Goal: Information Seeking & Learning: Learn about a topic

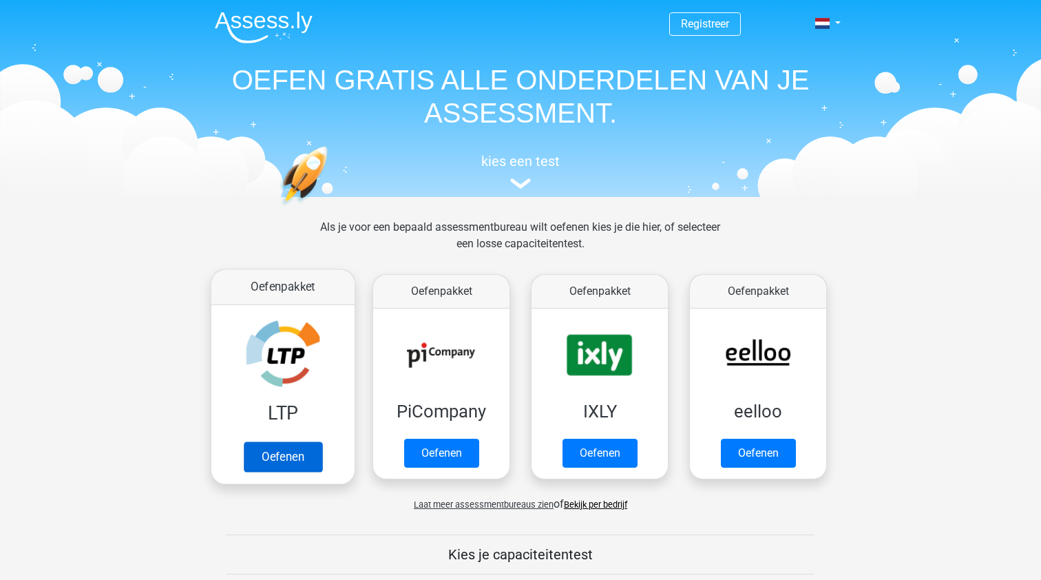
click at [291, 465] on link "Oefenen" at bounding box center [283, 456] width 78 height 30
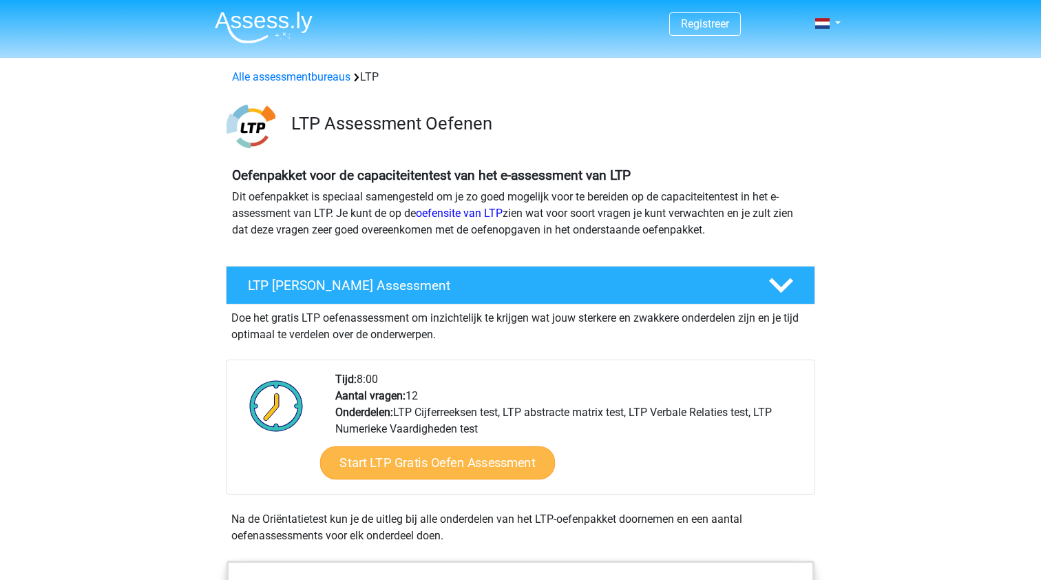
click at [485, 461] on link "Start LTP Gratis Oefen Assessment" at bounding box center [437, 462] width 235 height 33
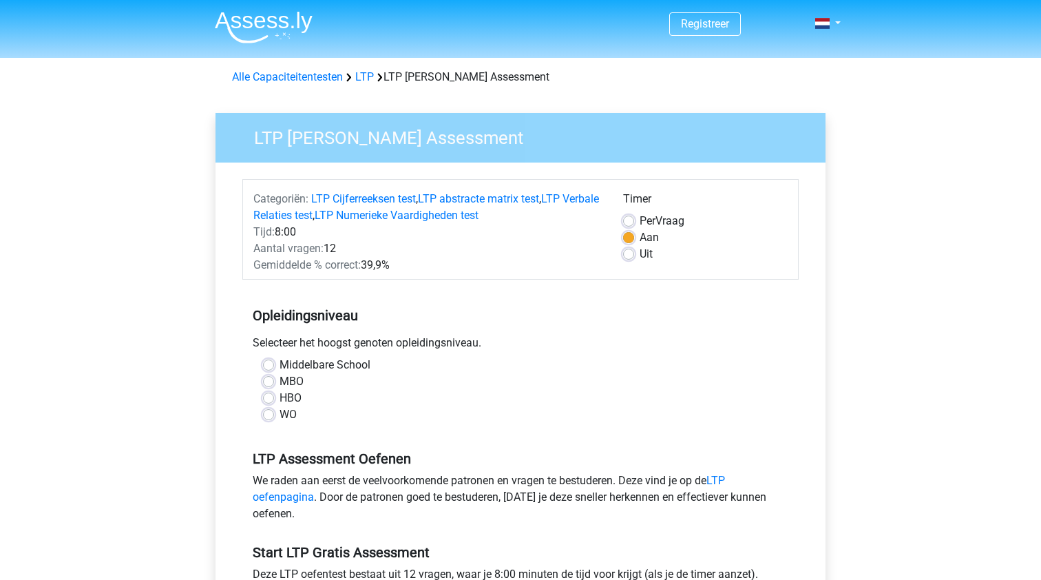
click at [279, 380] on label "MBO" at bounding box center [291, 381] width 24 height 17
click at [265, 380] on input "MBO" at bounding box center [268, 380] width 11 height 14
radio input "true"
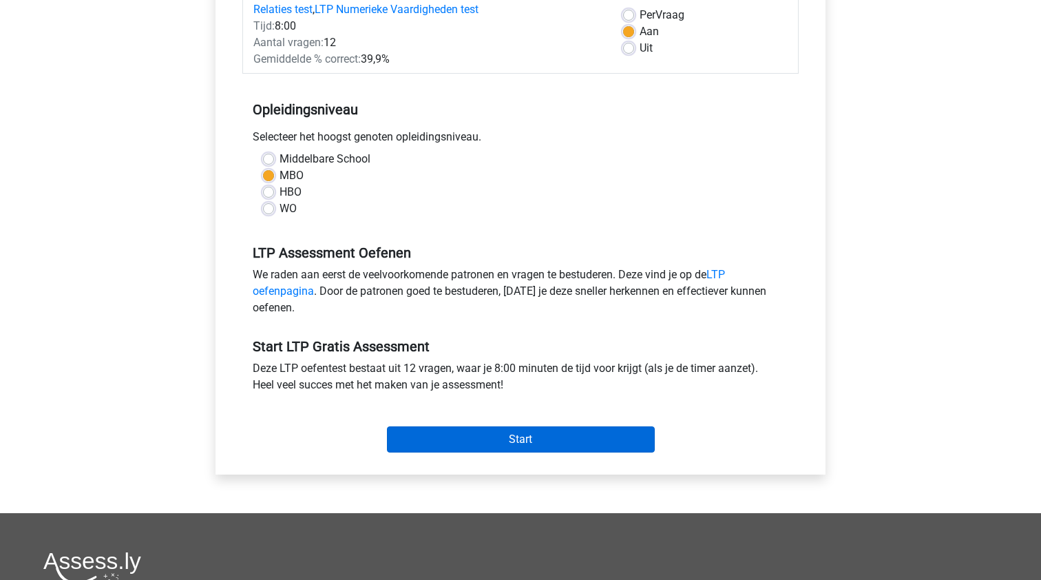
scroll to position [207, 0]
click at [456, 434] on input "Start" at bounding box center [521, 438] width 268 height 26
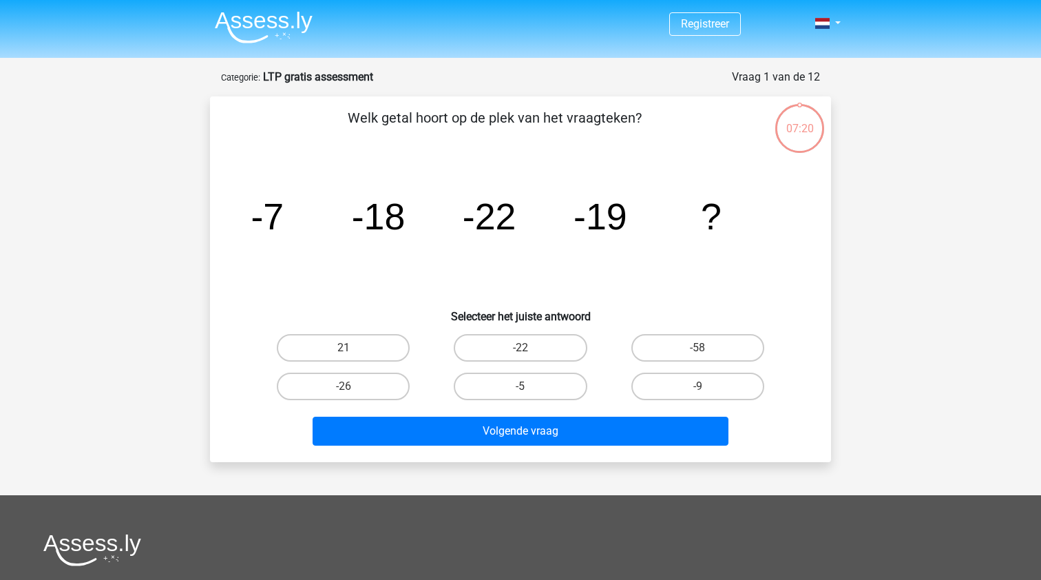
scroll to position [8, 0]
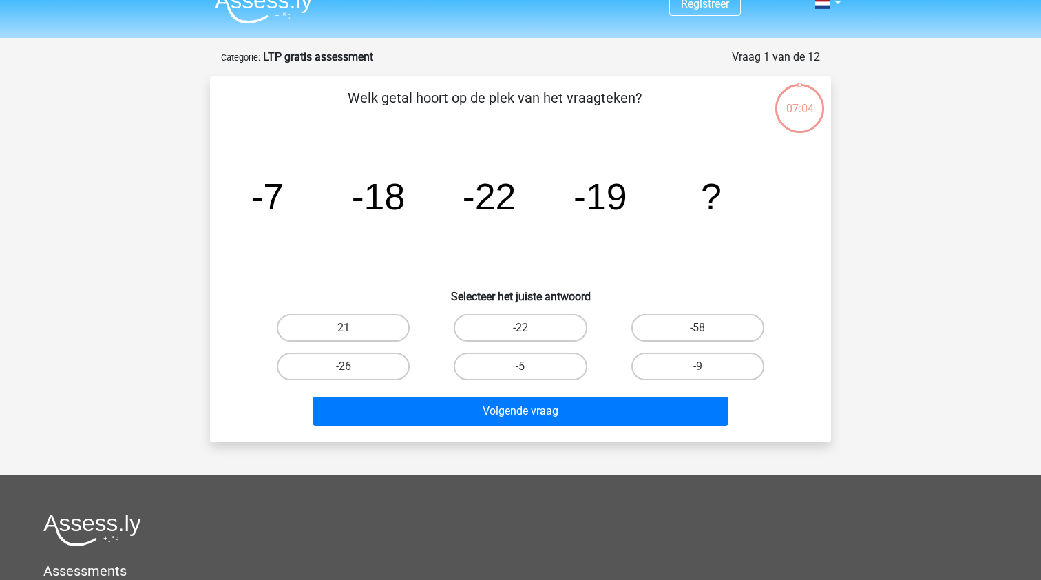
click at [700, 343] on div "-58" at bounding box center [697, 327] width 177 height 39
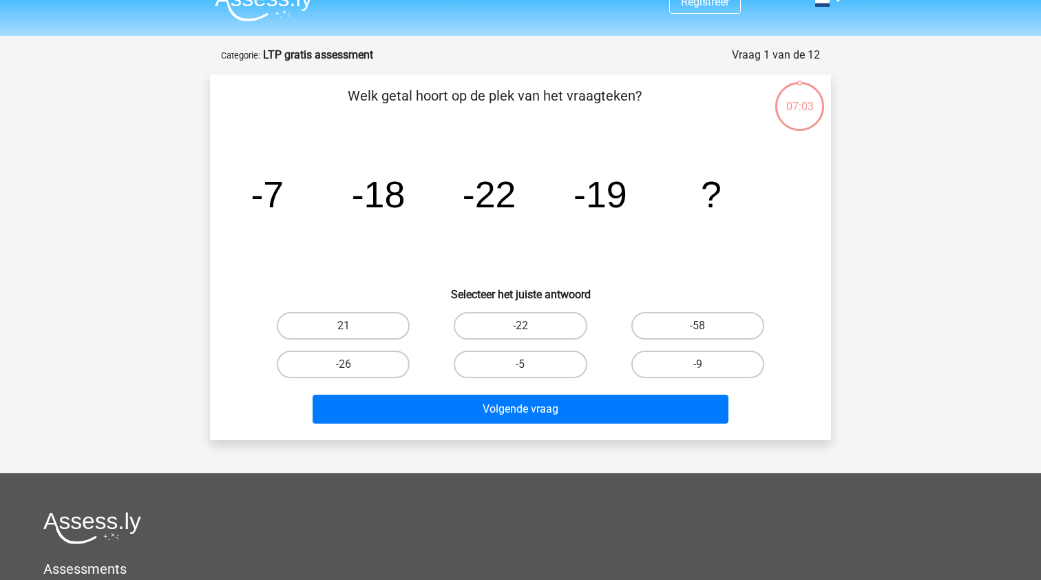
click at [697, 329] on input "-58" at bounding box center [701, 330] width 9 height 9
radio input "true"
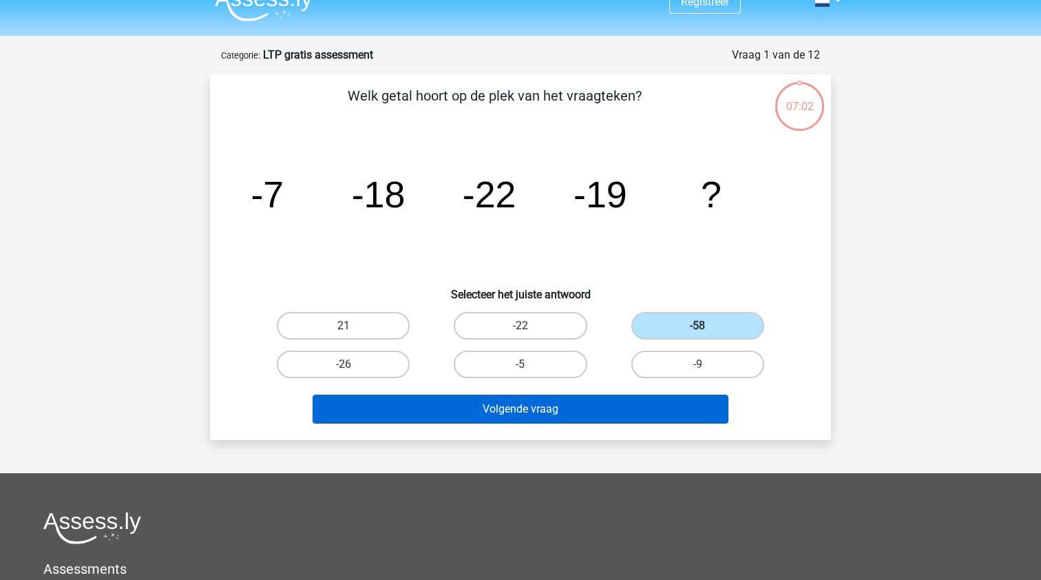
click at [643, 416] on button "Volgende vraag" at bounding box center [521, 408] width 416 height 29
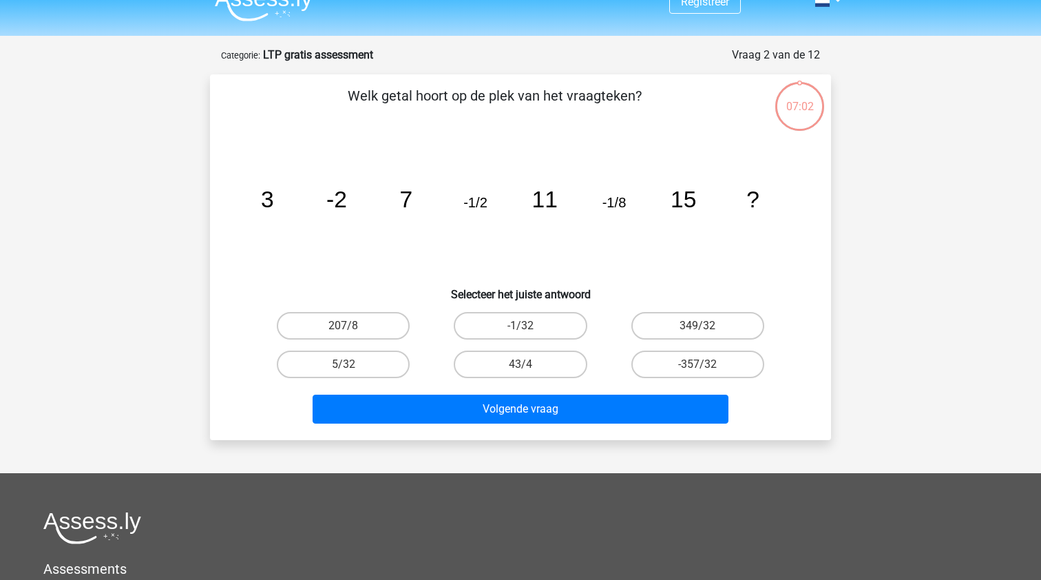
scroll to position [69, 0]
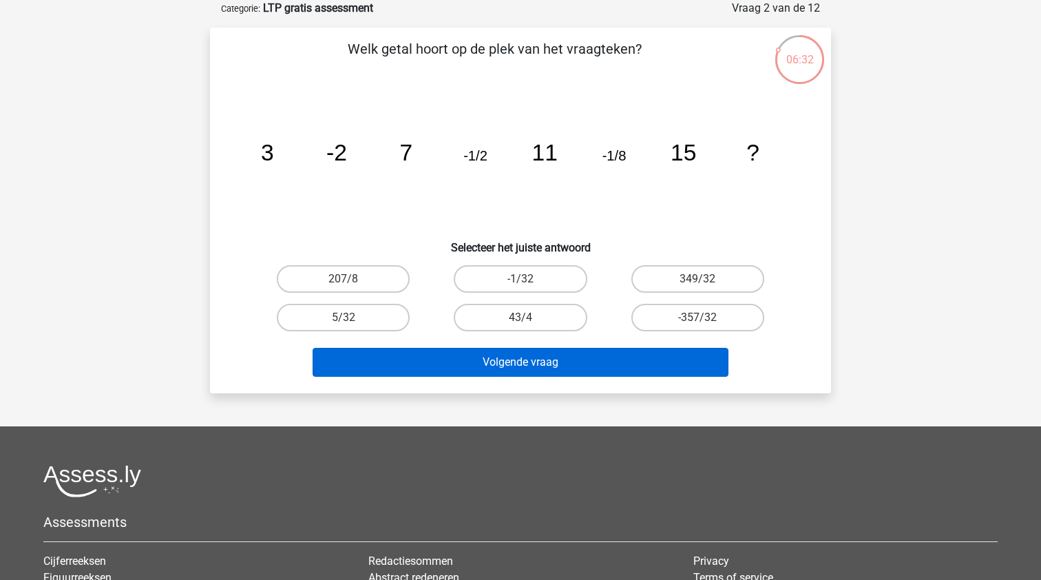
click at [471, 370] on button "Volgende vraag" at bounding box center [521, 362] width 416 height 29
click at [488, 354] on button "Volgende vraag" at bounding box center [521, 362] width 416 height 29
click at [525, 360] on button "Volgende vraag" at bounding box center [521, 362] width 416 height 29
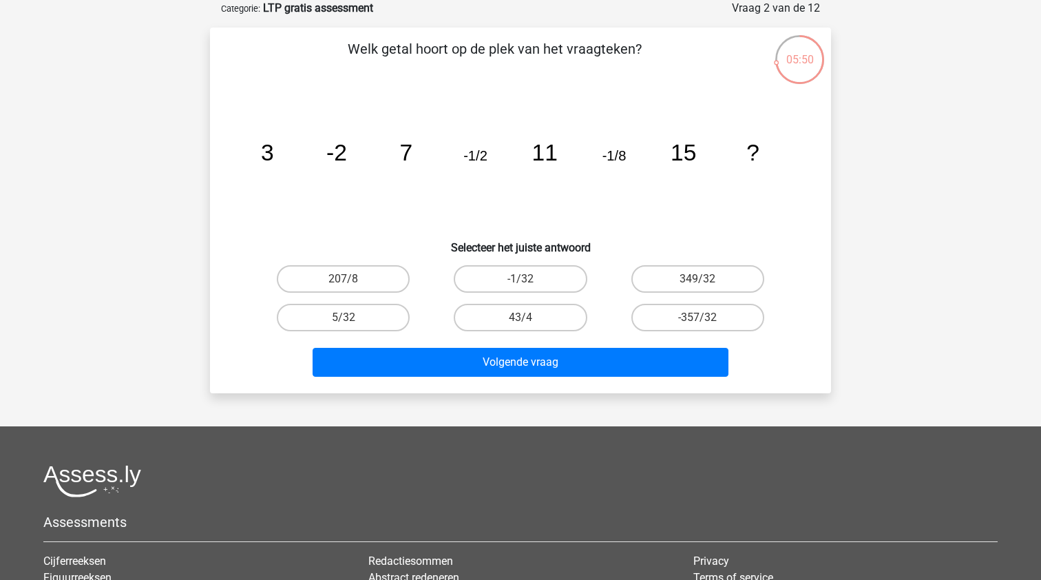
click at [526, 282] on input "-1/32" at bounding box center [524, 283] width 9 height 9
radio input "true"
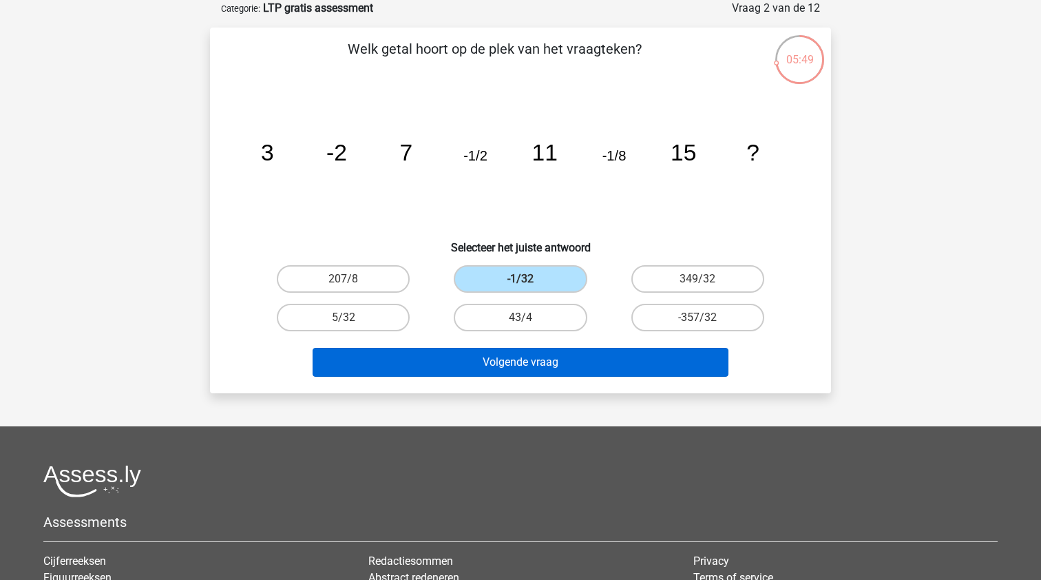
click at [498, 355] on button "Volgende vraag" at bounding box center [521, 362] width 416 height 29
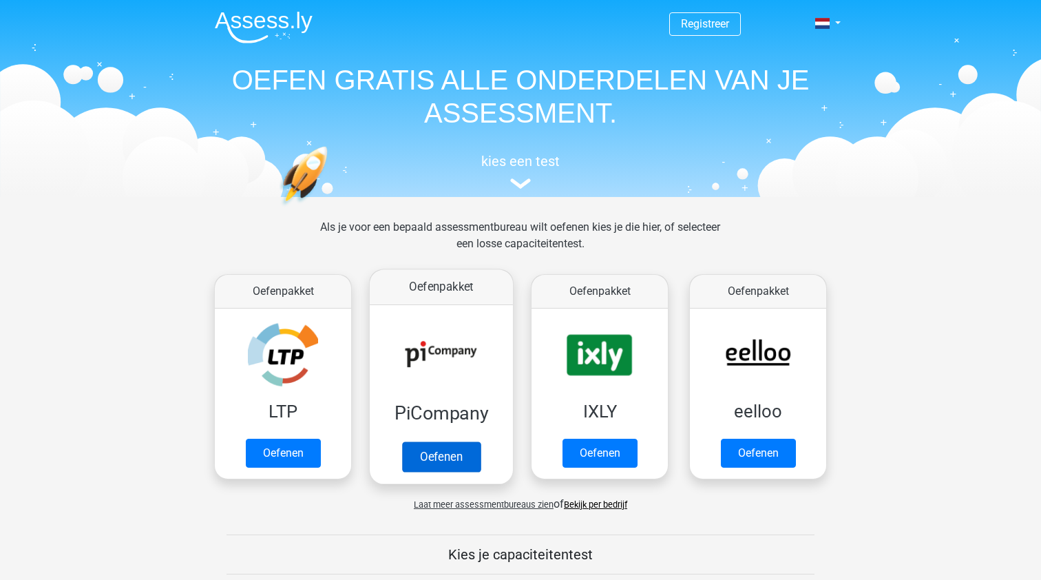
click at [457, 463] on link "Oefenen" at bounding box center [441, 456] width 78 height 30
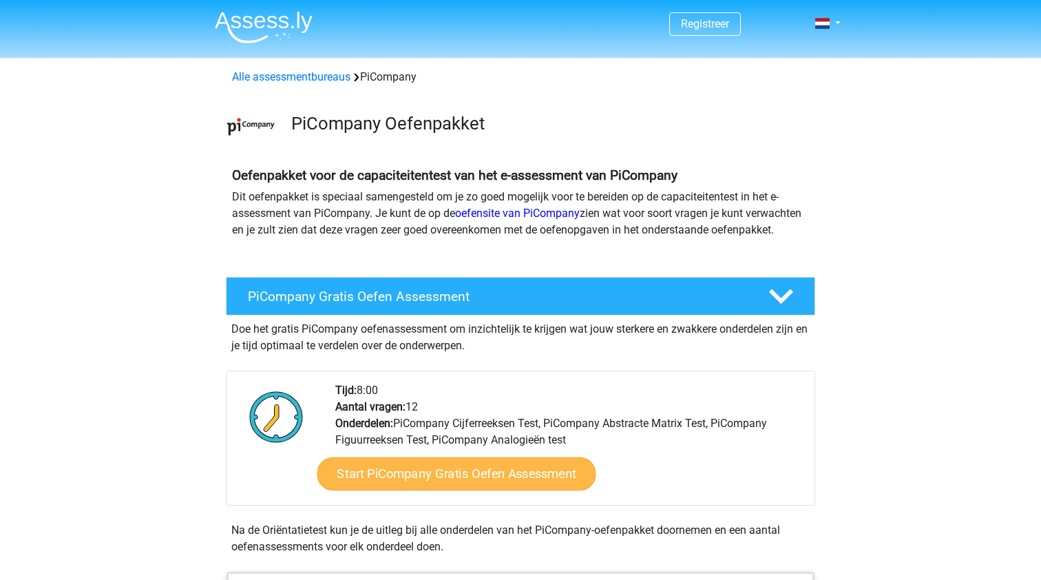
click at [452, 490] on link "Start PiCompany Gratis Oefen Assessment" at bounding box center [456, 473] width 279 height 33
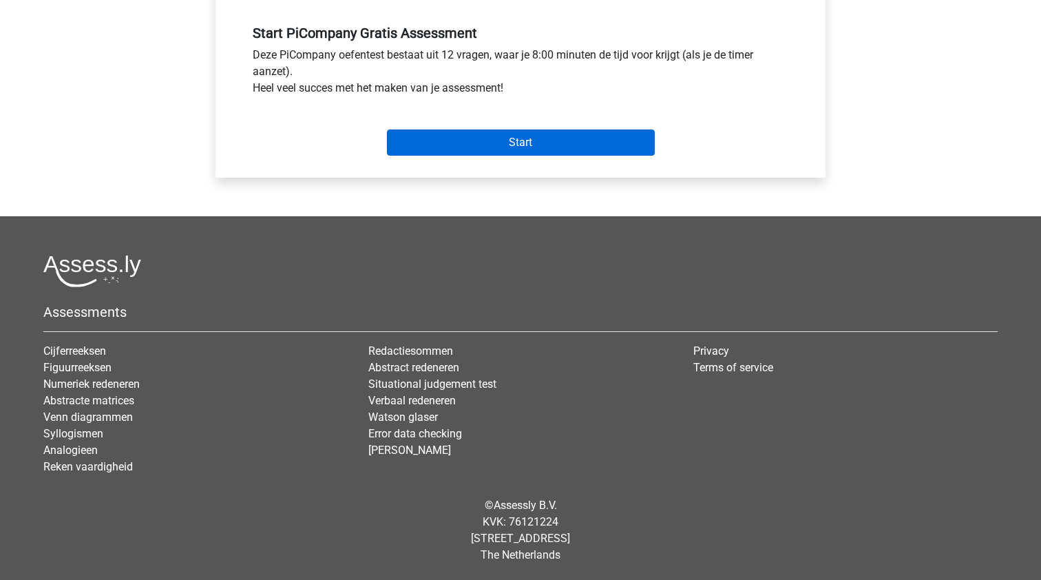
scroll to position [536, 0]
click at [516, 136] on input "Start" at bounding box center [521, 142] width 268 height 26
